Goal: Task Accomplishment & Management: Use online tool/utility

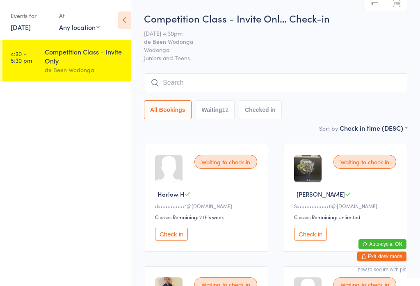
click at [313, 80] on input "search" at bounding box center [275, 82] width 263 height 19
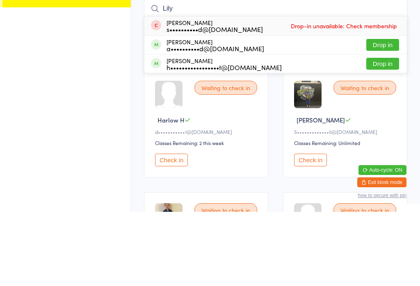
type input "Lily"
click at [389, 113] on button "Drop in" at bounding box center [382, 119] width 33 height 12
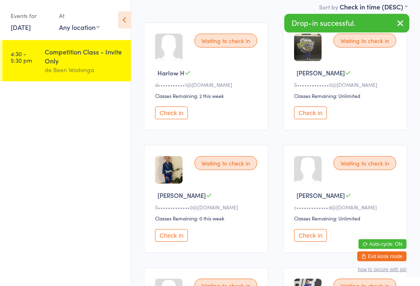
scroll to position [121, 0]
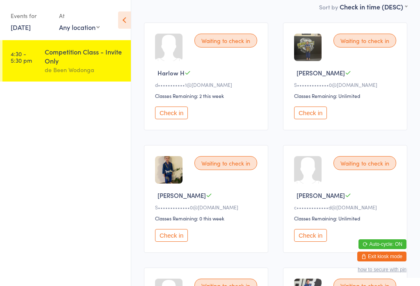
click at [313, 242] on button "Check in" at bounding box center [310, 235] width 33 height 13
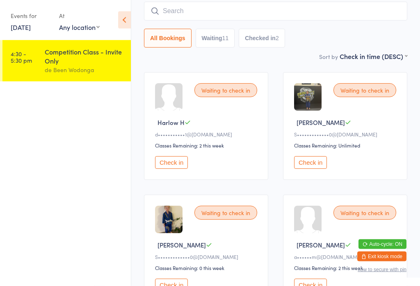
scroll to position [0, 0]
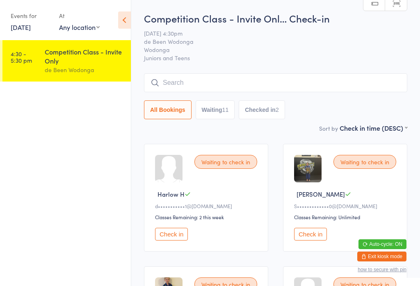
click at [309, 237] on button "Check in" at bounding box center [310, 234] width 33 height 13
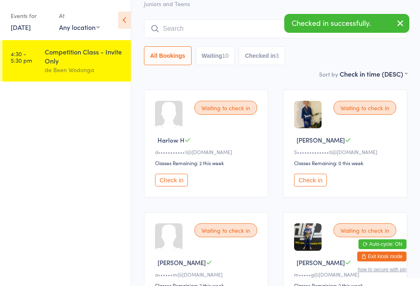
scroll to position [55, 0]
click at [314, 178] on button "Check in" at bounding box center [310, 180] width 33 height 13
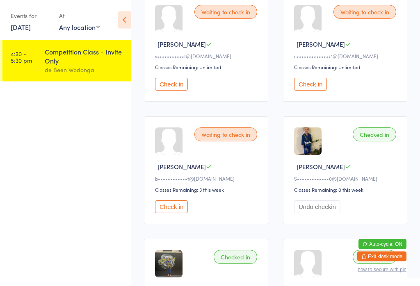
scroll to position [519, 0]
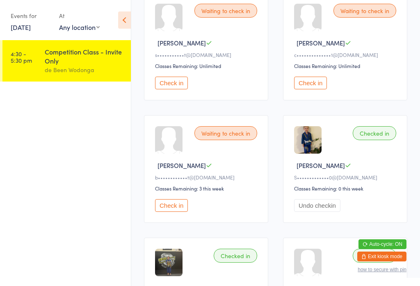
click at [312, 89] on button "Check in" at bounding box center [310, 83] width 33 height 13
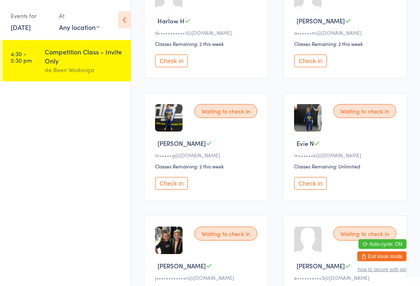
scroll to position [174, 0]
click at [179, 188] on button "Check in" at bounding box center [171, 183] width 33 height 13
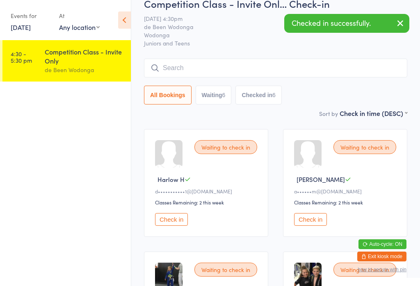
scroll to position [0, 0]
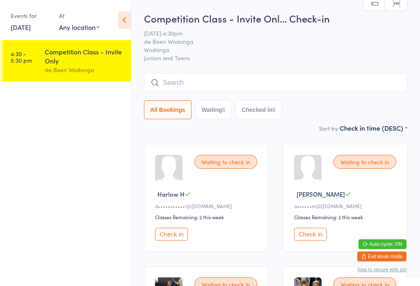
click at [172, 232] on button "Check in" at bounding box center [171, 234] width 33 height 13
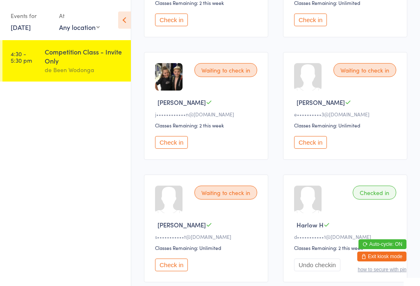
click at [317, 149] on button "Check in" at bounding box center [310, 142] width 33 height 13
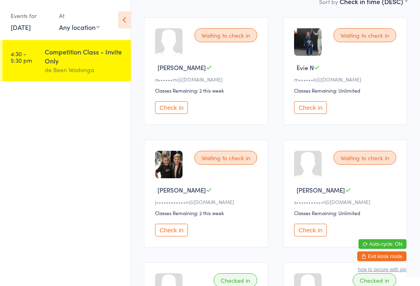
scroll to position [127, 0]
click at [310, 237] on button "Check in" at bounding box center [310, 230] width 33 height 13
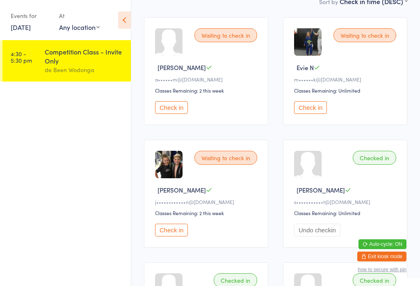
click at [177, 103] on div "Waiting to check in [PERSON_NAME] M a••••••m@[DOMAIN_NAME] Classes Remaining: 2…" at bounding box center [206, 71] width 124 height 108
click at [171, 109] on button "Check in" at bounding box center [171, 107] width 33 height 13
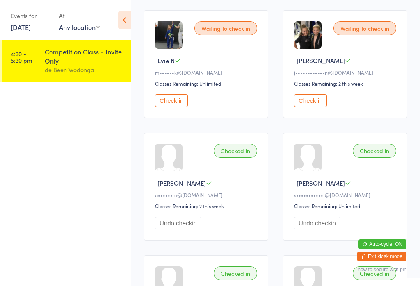
scroll to position [117, 0]
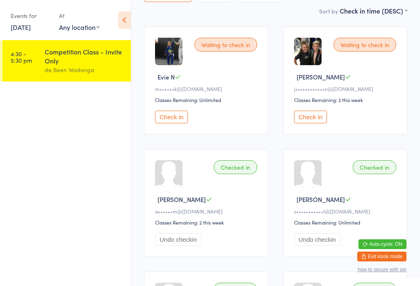
click at [321, 120] on button "Check in" at bounding box center [310, 117] width 33 height 13
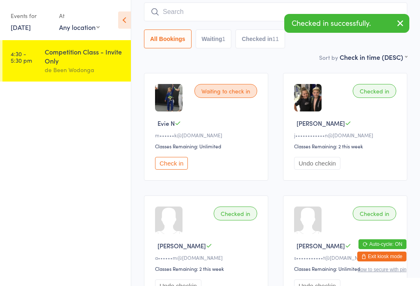
scroll to position [0, 0]
